Goal: Task Accomplishment & Management: Complete application form

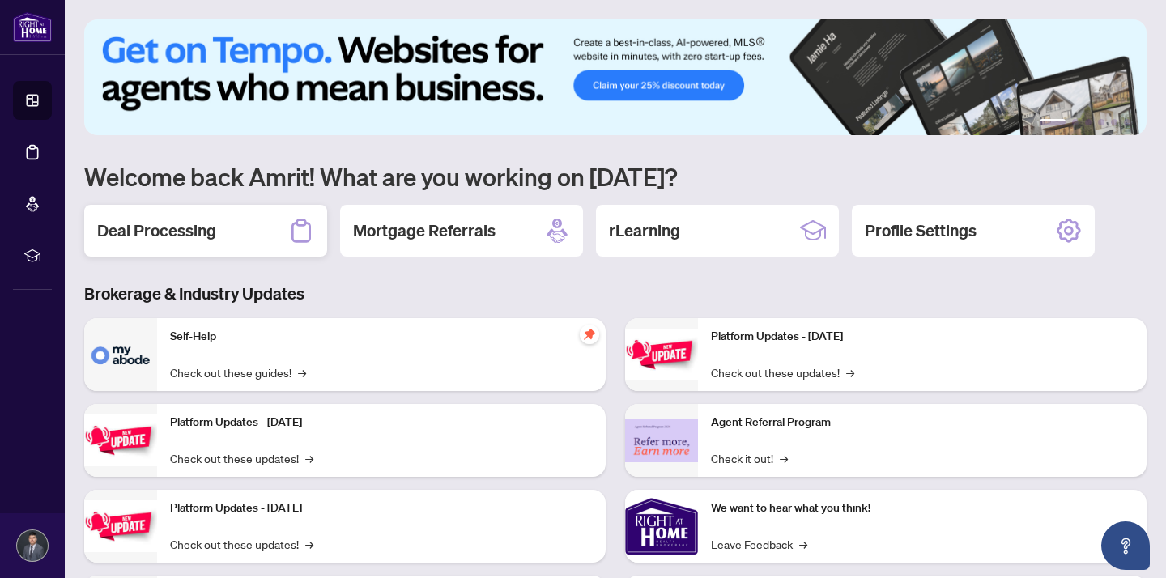
click at [300, 218] on icon at bounding box center [301, 231] width 26 height 26
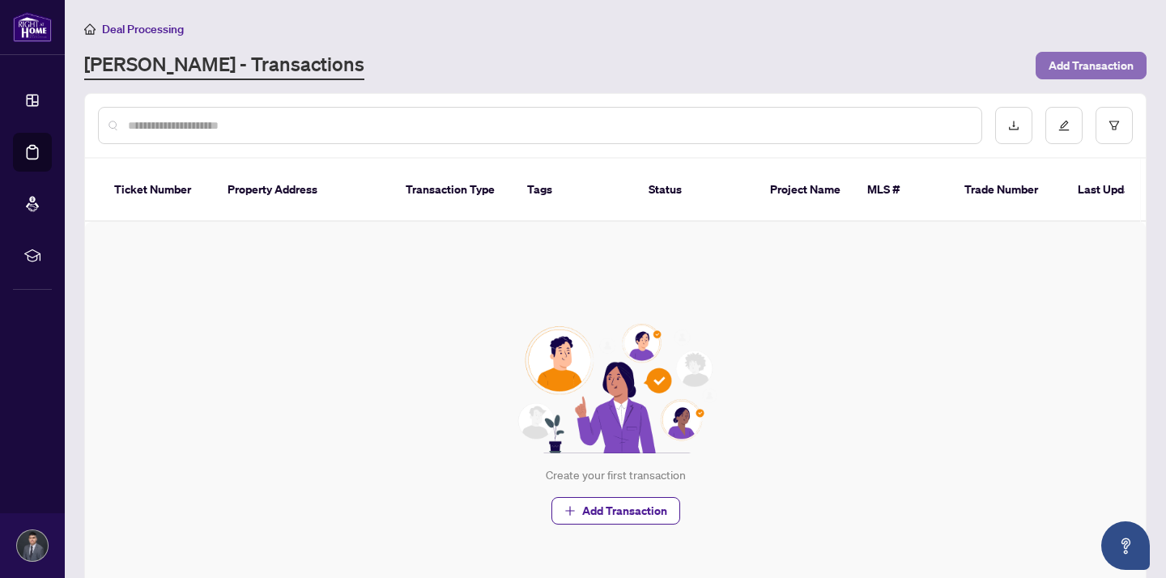
click at [1040, 69] on button "Add Transaction" at bounding box center [1091, 66] width 111 height 28
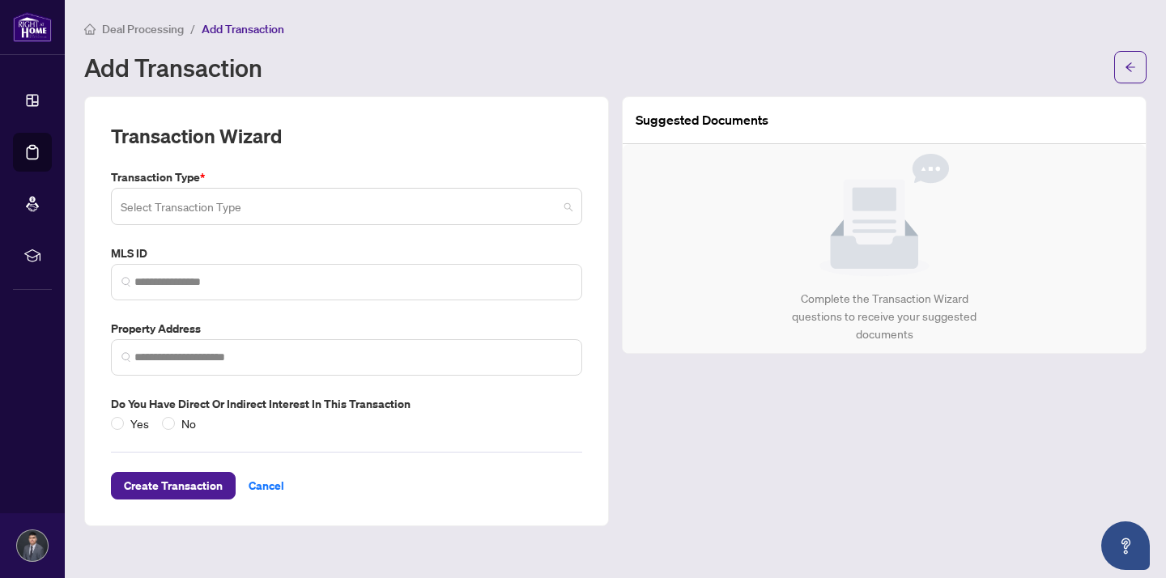
click at [313, 217] on input "search" at bounding box center [339, 209] width 437 height 36
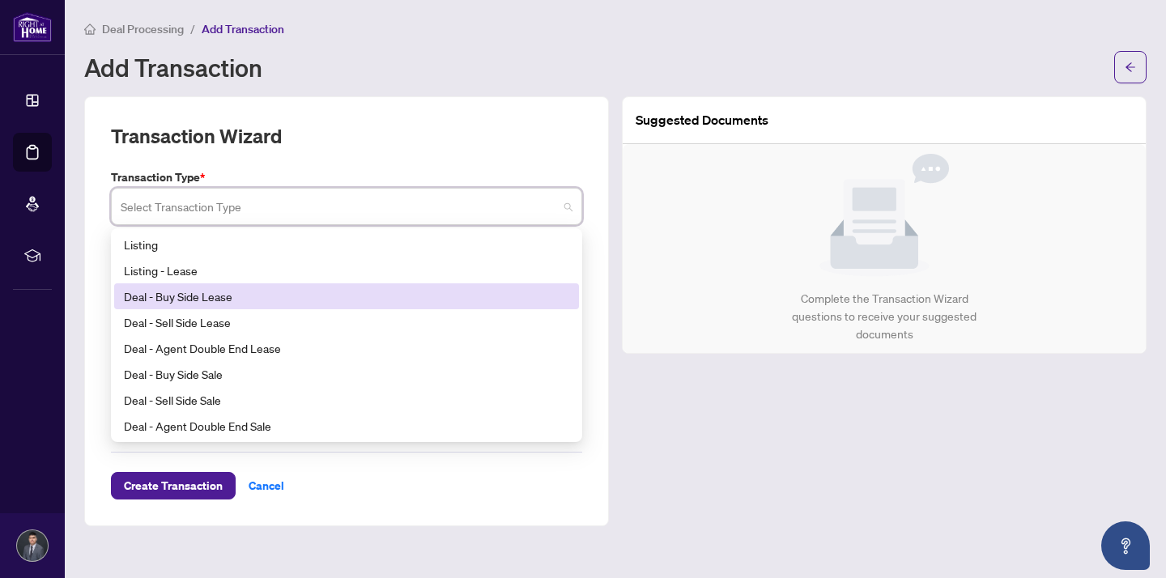
click at [269, 289] on div "Deal - Buy Side Lease" at bounding box center [346, 296] width 445 height 18
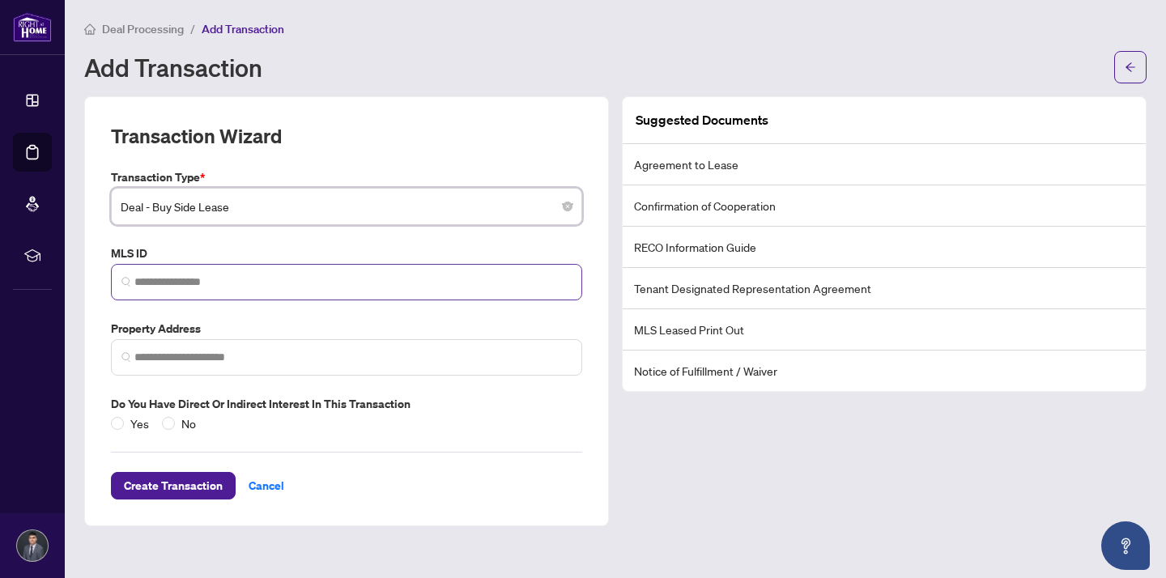
click at [394, 270] on span at bounding box center [346, 282] width 471 height 36
type input "*******"
click at [317, 247] on label "MLS ID" at bounding box center [346, 254] width 471 height 18
click at [304, 266] on span "*******" at bounding box center [346, 282] width 471 height 36
click at [304, 239] on div "Transaction Type * Deal - Buy Side Lease 14 15 16 Listing Listing - Lease Deal …" at bounding box center [346, 300] width 484 height 264
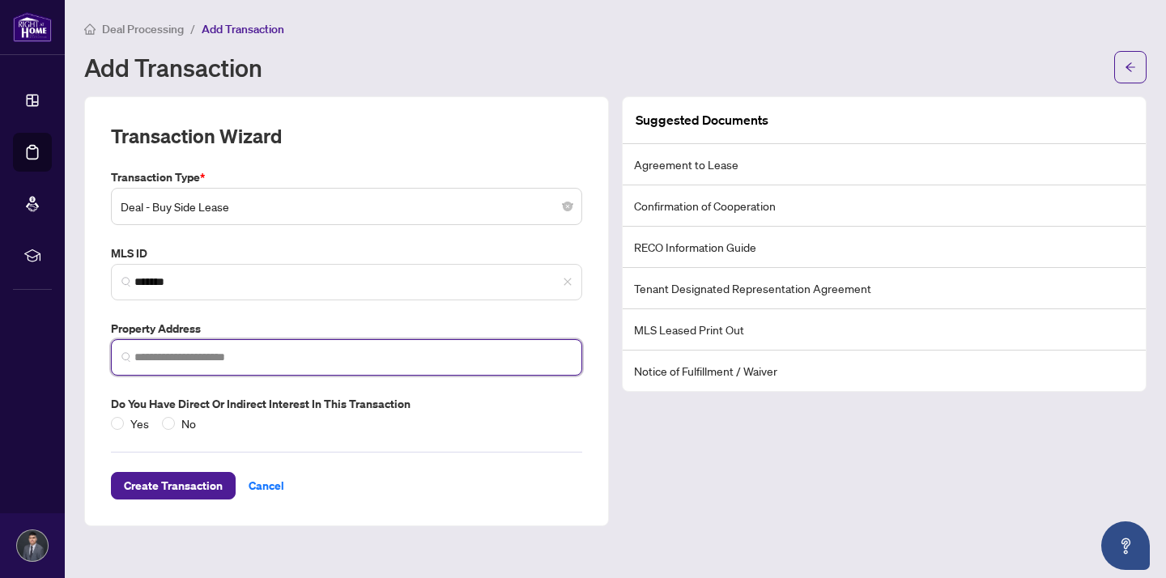
click at [296, 350] on input "search" at bounding box center [352, 357] width 437 height 17
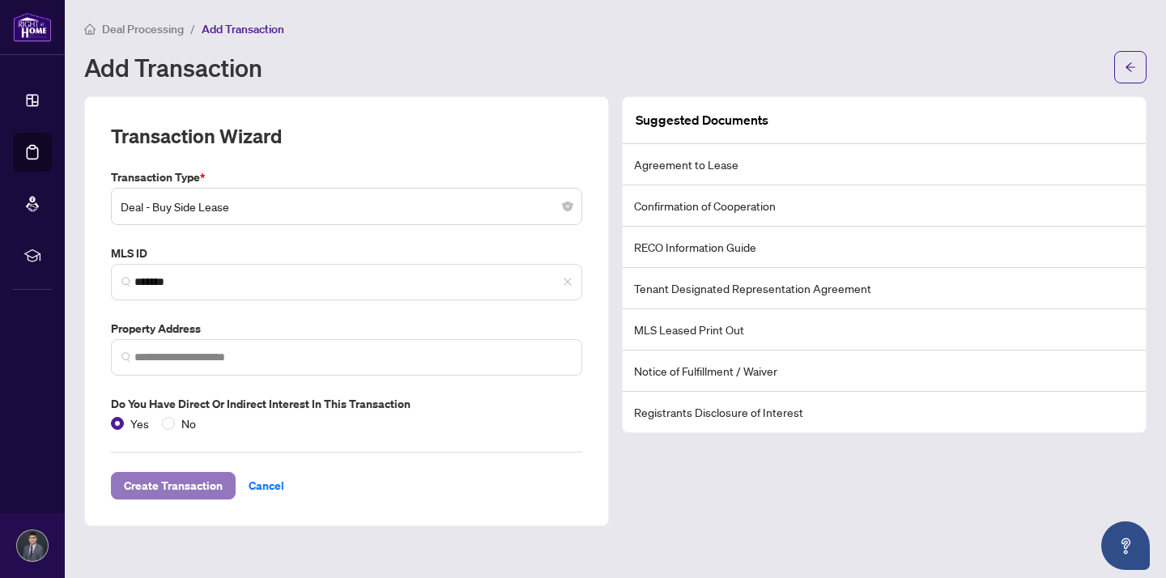
click at [168, 494] on span "Create Transaction" at bounding box center [173, 486] width 99 height 26
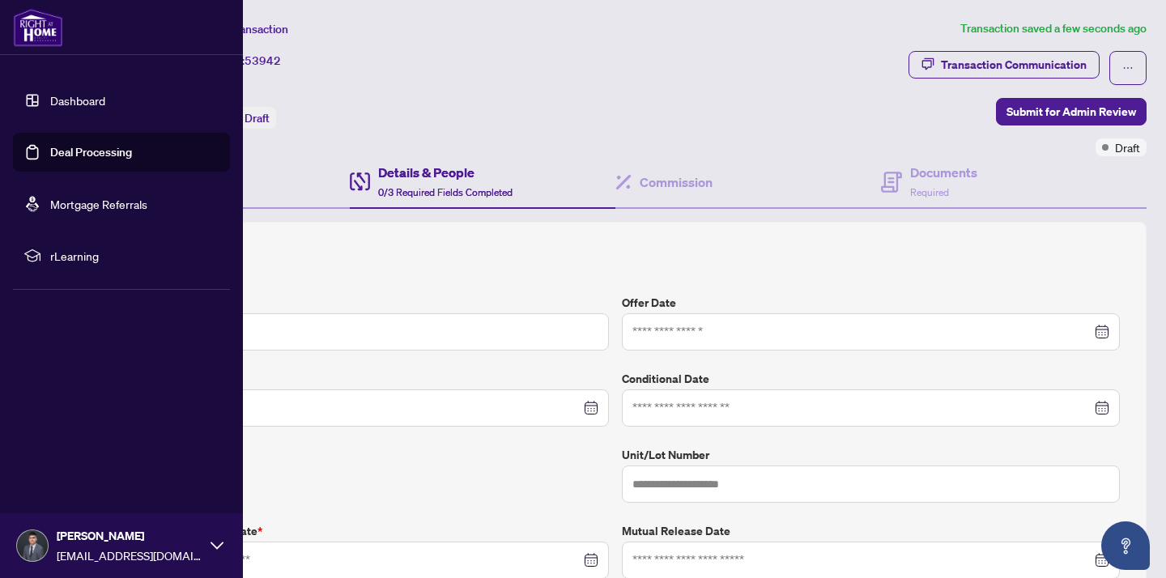
click at [56, 13] on img at bounding box center [38, 27] width 50 height 39
